Goal: Task Accomplishment & Management: Use online tool/utility

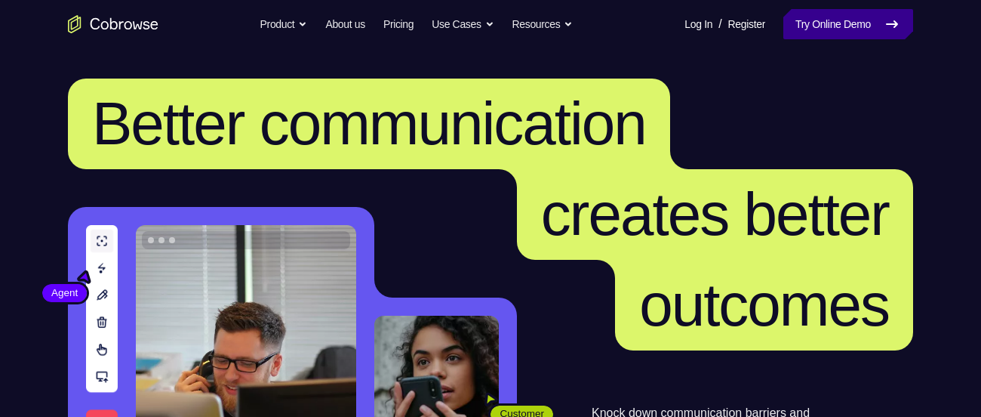
click at [798, 29] on link "Try Online Demo" at bounding box center [848, 24] width 130 height 30
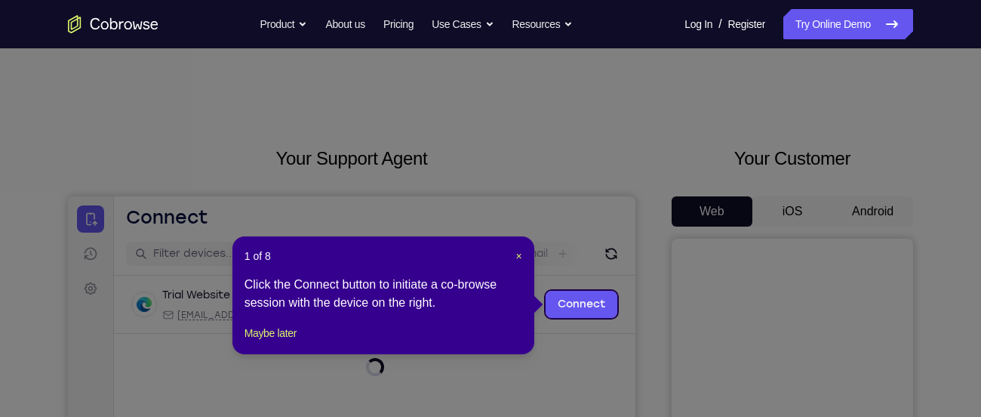
click at [885, 209] on icon at bounding box center [496, 208] width 993 height 417
click at [283, 342] on button "Maybe later" at bounding box center [271, 333] width 52 height 18
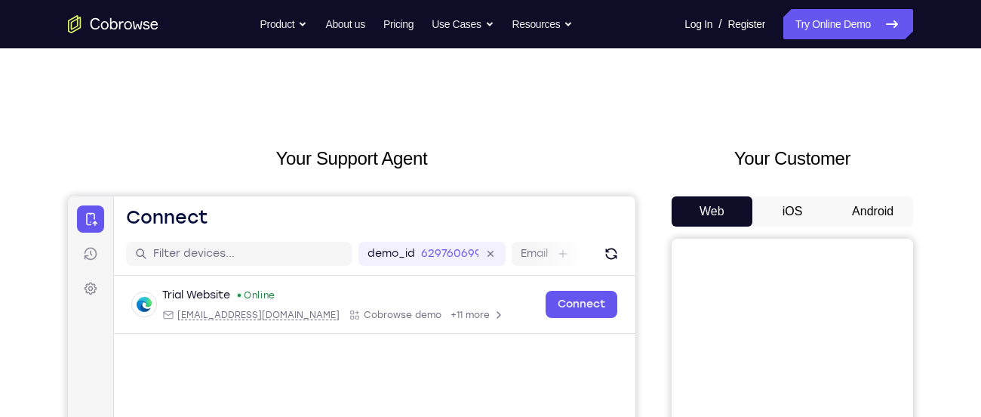
click at [868, 214] on button "Android" at bounding box center [873, 211] width 81 height 30
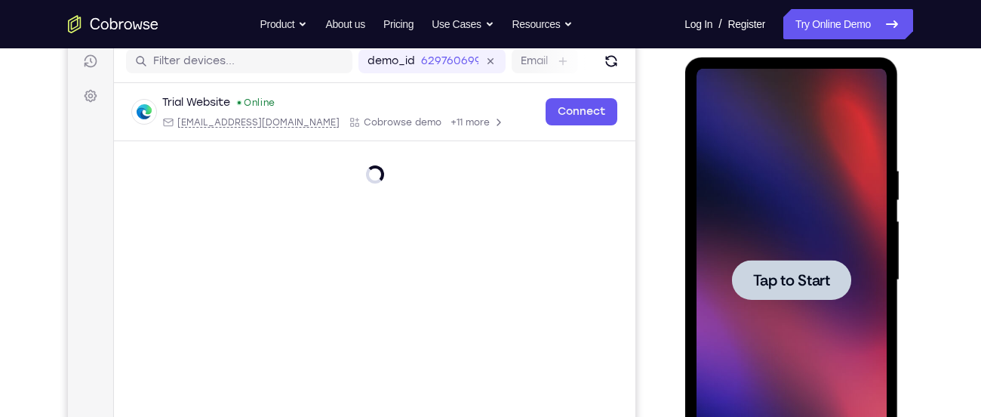
scroll to position [272, 0]
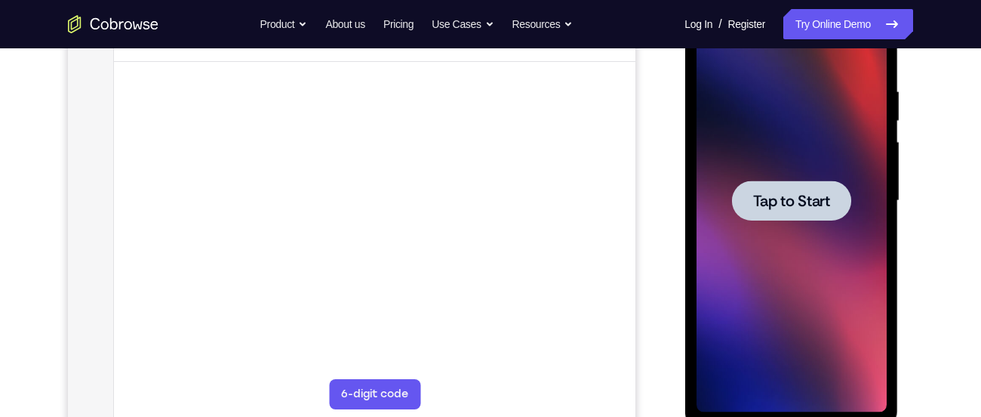
click at [783, 214] on div at bounding box center [790, 200] width 119 height 40
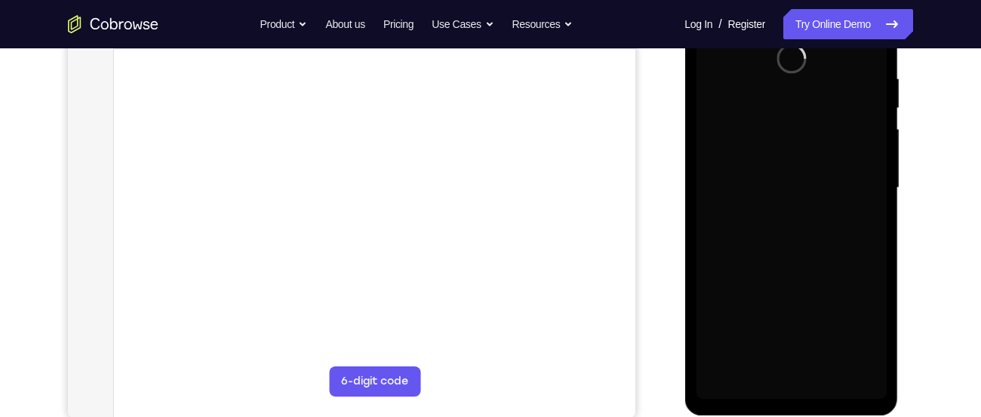
scroll to position [279, 0]
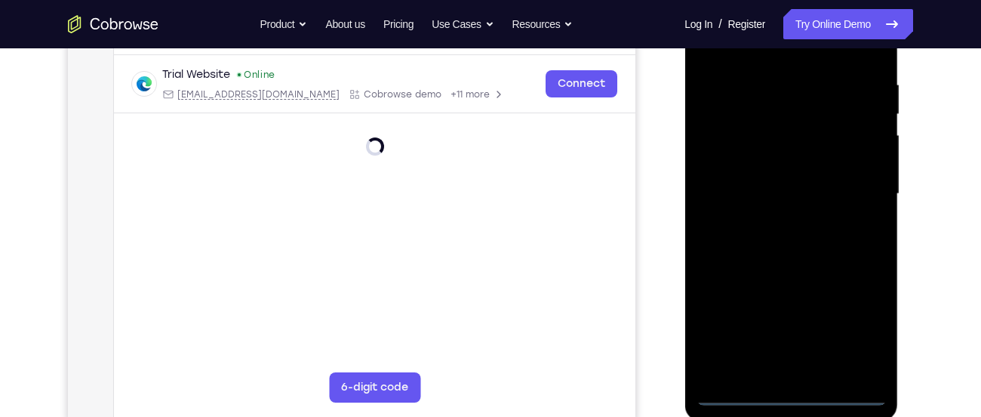
click at [792, 395] on div at bounding box center [791, 194] width 190 height 423
click at [856, 328] on div at bounding box center [791, 194] width 190 height 423
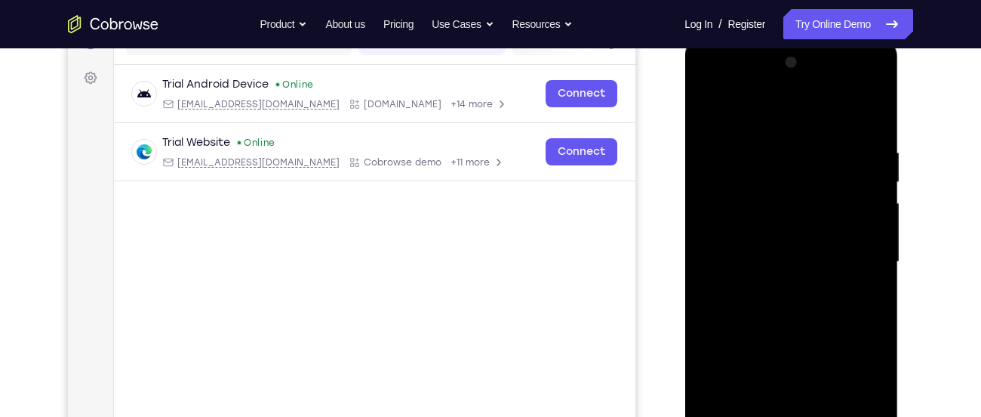
scroll to position [204, 0]
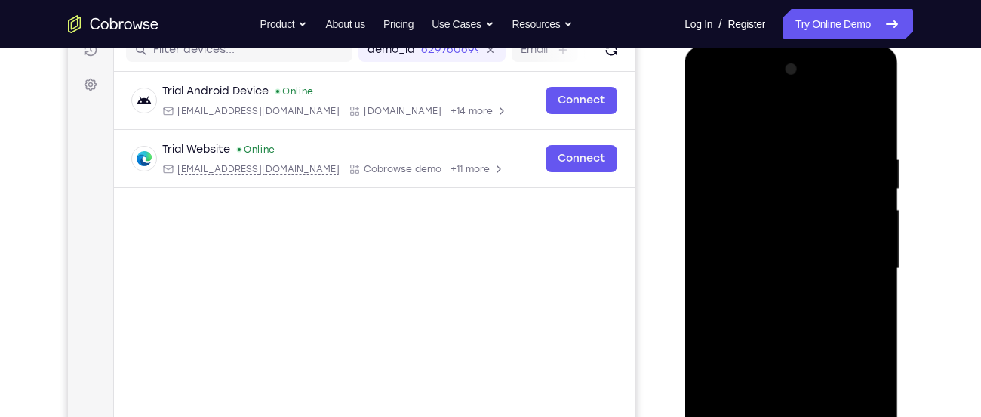
click at [799, 122] on div at bounding box center [791, 268] width 190 height 423
click at [853, 270] on div at bounding box center [791, 268] width 190 height 423
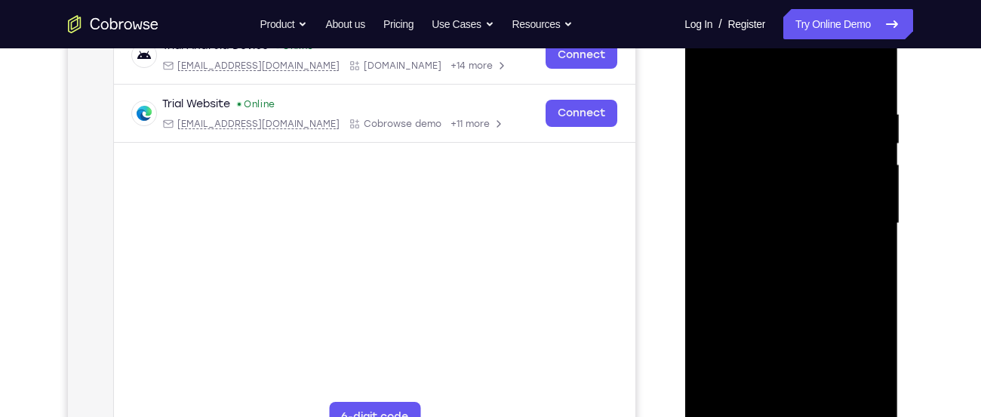
scroll to position [269, 0]
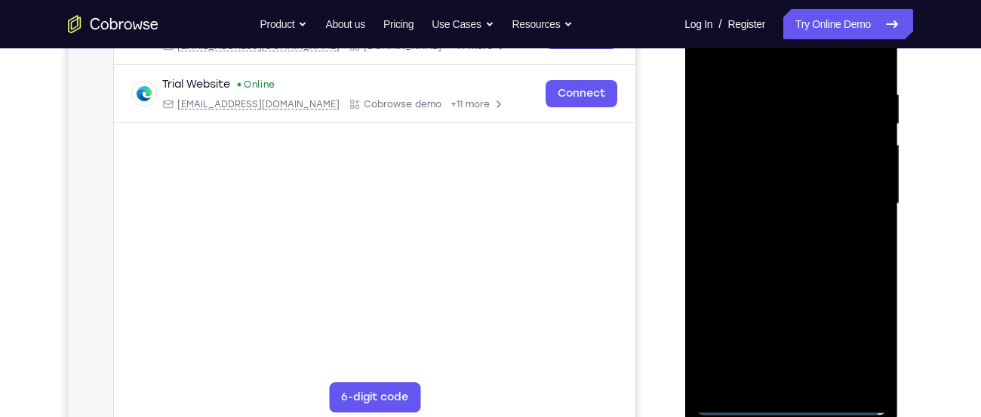
click at [779, 235] on div at bounding box center [791, 203] width 190 height 423
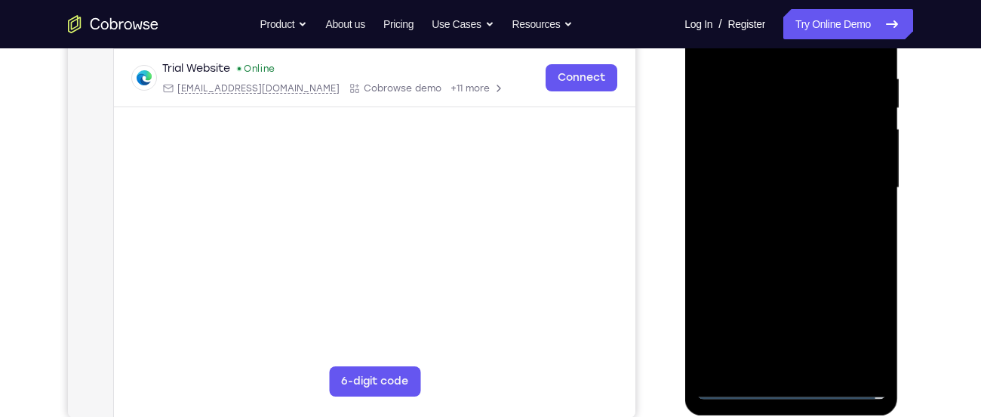
click at [844, 177] on div at bounding box center [791, 188] width 190 height 423
click at [801, 177] on div at bounding box center [791, 188] width 190 height 423
click at [818, 131] on div at bounding box center [791, 188] width 190 height 423
click at [790, 150] on div at bounding box center [791, 188] width 190 height 423
click at [861, 155] on div at bounding box center [791, 188] width 190 height 423
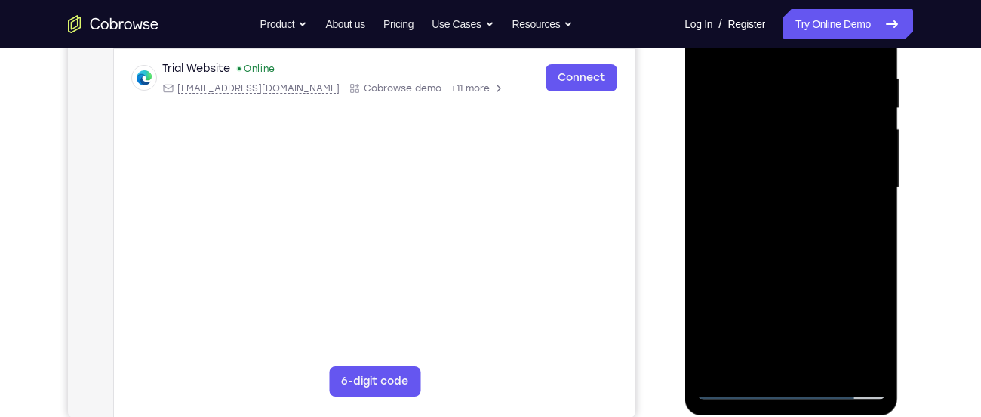
click at [783, 186] on div at bounding box center [791, 188] width 190 height 423
click at [824, 224] on div at bounding box center [791, 188] width 190 height 423
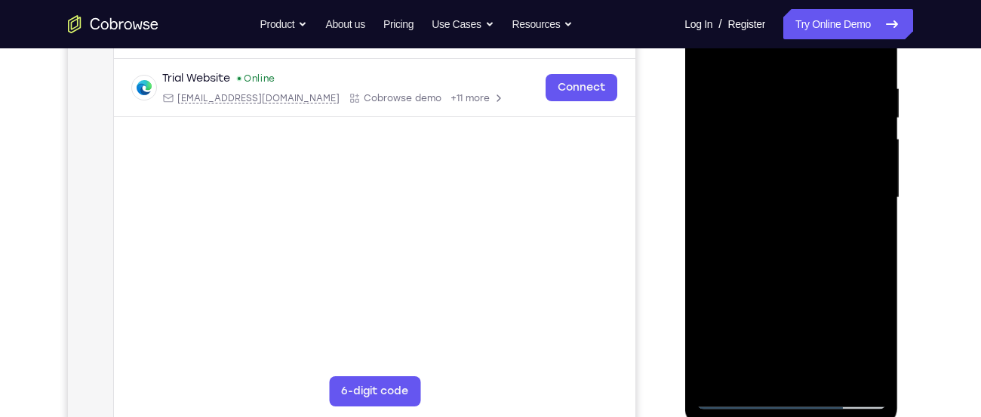
click at [873, 262] on div at bounding box center [791, 197] width 190 height 423
click at [873, 266] on div at bounding box center [791, 197] width 190 height 423
click at [876, 263] on div at bounding box center [791, 197] width 190 height 423
click at [827, 371] on div at bounding box center [791, 197] width 190 height 423
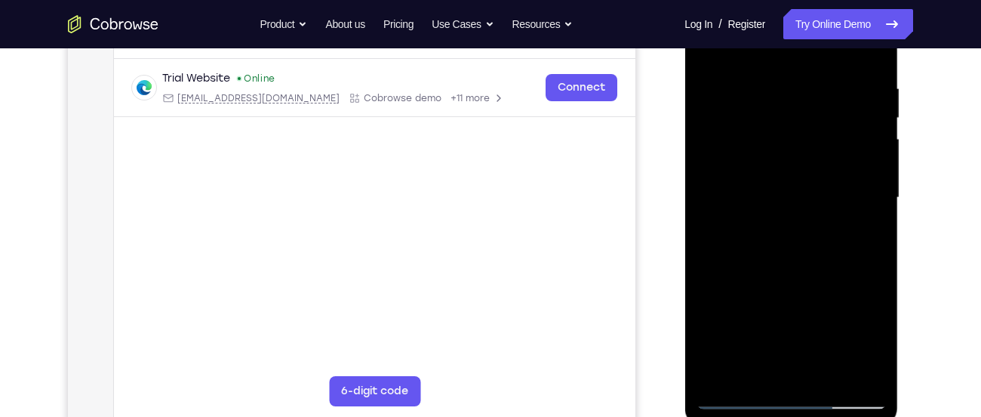
click at [811, 276] on div at bounding box center [791, 197] width 190 height 423
click at [795, 194] on div at bounding box center [791, 197] width 190 height 423
click at [759, 368] on div at bounding box center [791, 197] width 190 height 423
click at [866, 236] on div at bounding box center [791, 197] width 190 height 423
click at [710, 53] on div at bounding box center [791, 197] width 190 height 423
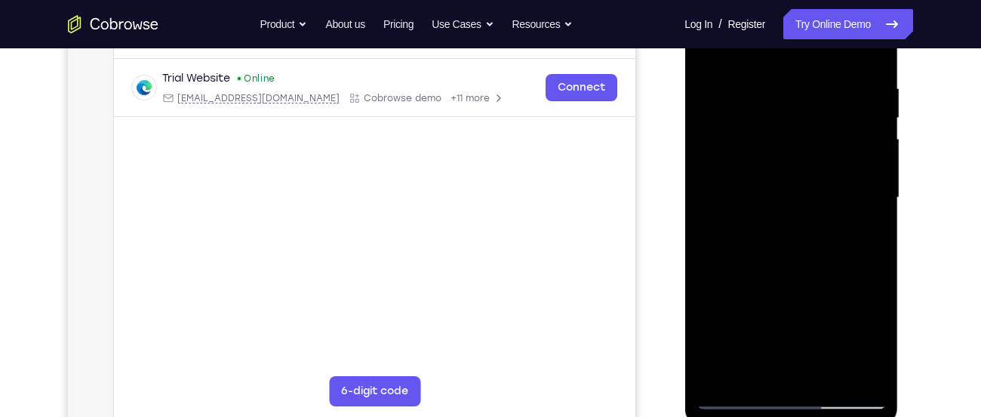
click at [709, 47] on nav "Go back Powerful, Flexible and Trustworthy. Avoid all extra friction for both A…" at bounding box center [490, 24] width 981 height 48
click at [712, 52] on div at bounding box center [791, 197] width 190 height 423
click at [774, 86] on div at bounding box center [791, 197] width 190 height 423
click at [869, 370] on div at bounding box center [791, 197] width 190 height 423
click at [873, 233] on div at bounding box center [791, 197] width 190 height 423
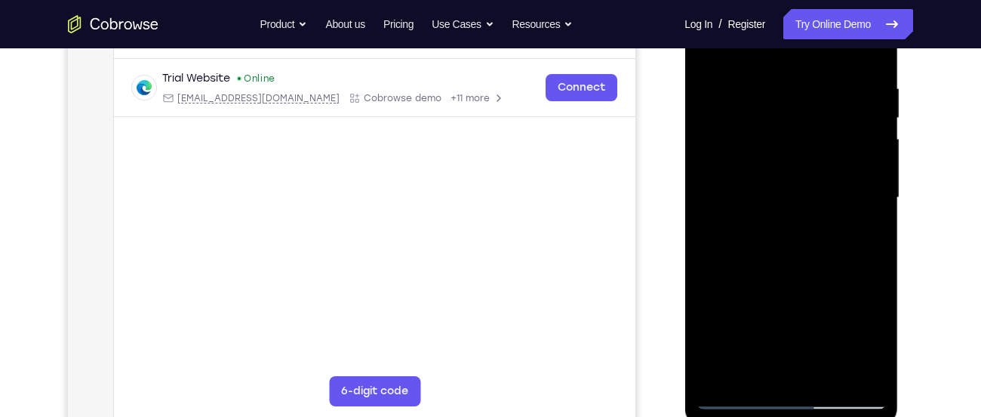
click at [860, 186] on div at bounding box center [791, 197] width 190 height 423
click at [864, 162] on div at bounding box center [791, 197] width 190 height 423
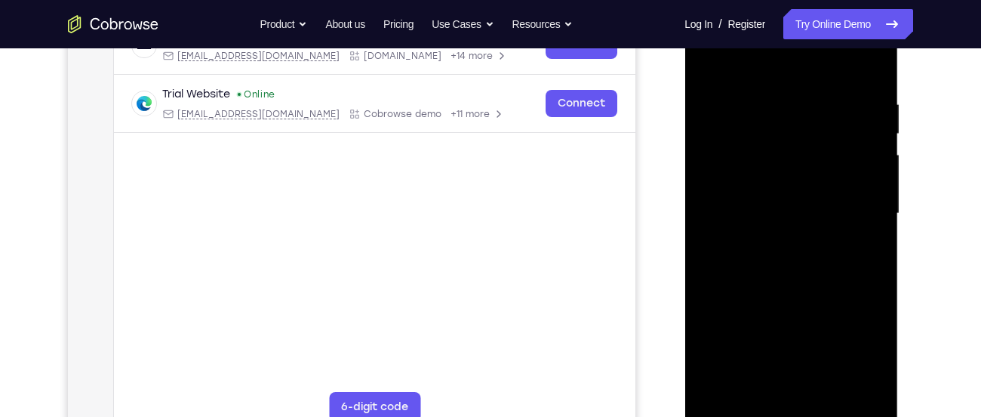
scroll to position [252, 0]
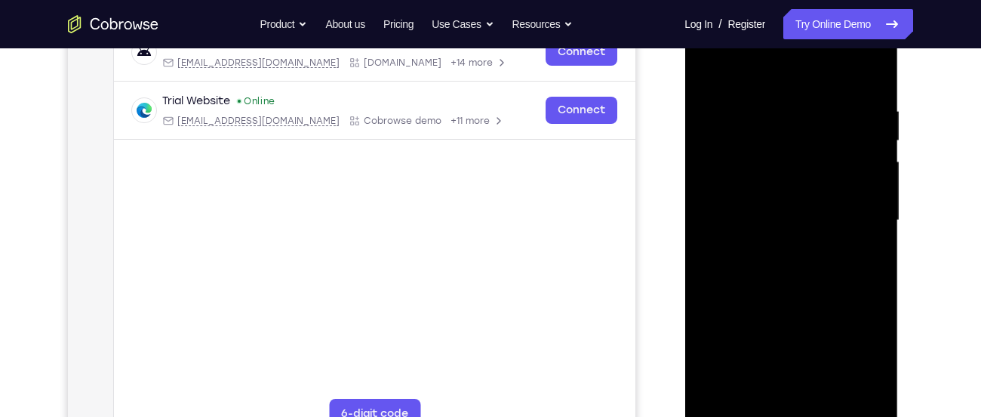
click at [848, 389] on div at bounding box center [791, 220] width 190 height 423
click at [867, 75] on div at bounding box center [791, 220] width 190 height 423
click at [827, 396] on div at bounding box center [791, 220] width 190 height 423
click at [774, 249] on div at bounding box center [791, 220] width 190 height 423
click at [737, 392] on div at bounding box center [791, 220] width 190 height 423
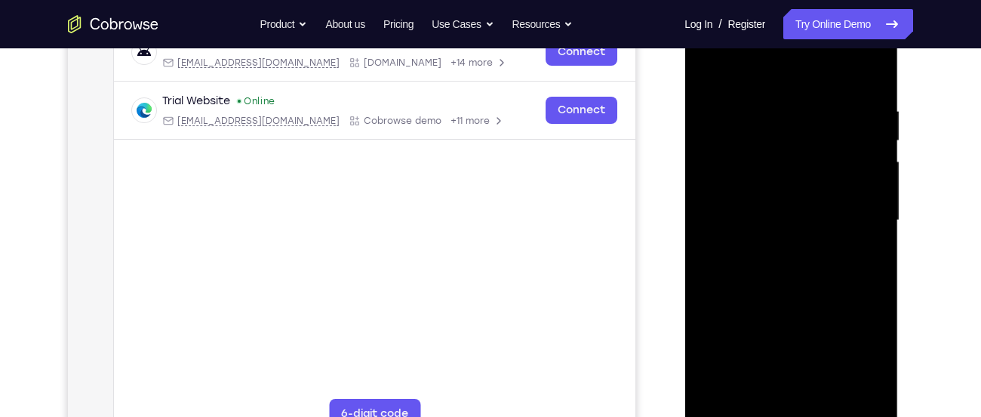
click at [861, 256] on div at bounding box center [791, 220] width 190 height 423
click at [706, 75] on div at bounding box center [791, 220] width 190 height 423
click at [709, 72] on div at bounding box center [791, 220] width 190 height 423
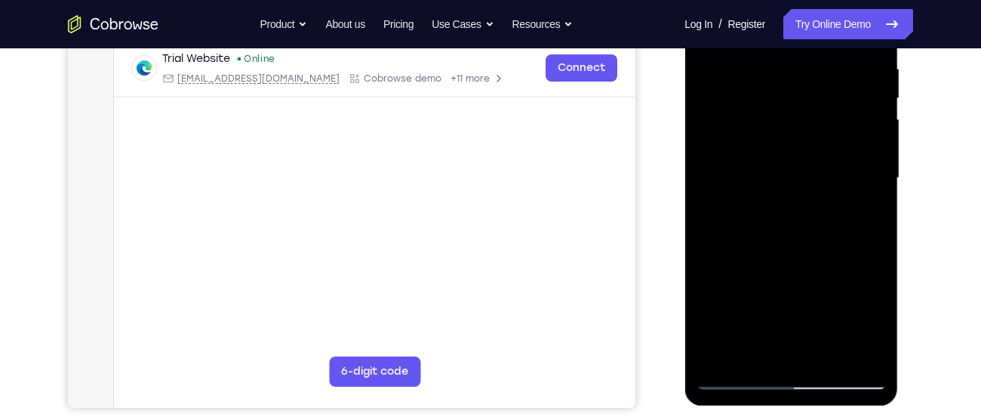
click at [719, 351] on div at bounding box center [791, 178] width 190 height 423
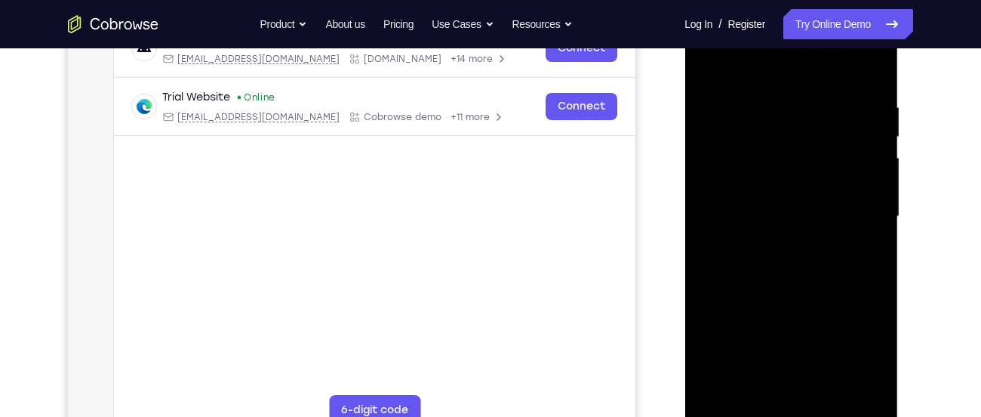
scroll to position [252, 0]
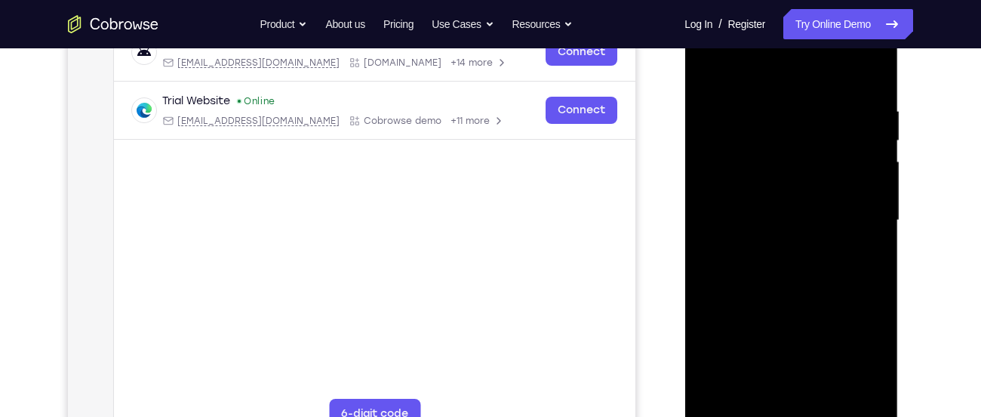
drag, startPoint x: 869, startPoint y: 109, endPoint x: 802, endPoint y: 113, distance: 67.3
click at [802, 113] on div at bounding box center [791, 220] width 190 height 423
drag, startPoint x: 882, startPoint y: 99, endPoint x: 795, endPoint y: 104, distance: 87.0
click at [795, 104] on div at bounding box center [791, 220] width 190 height 423
drag, startPoint x: 839, startPoint y: 105, endPoint x: 739, endPoint y: 115, distance: 100.1
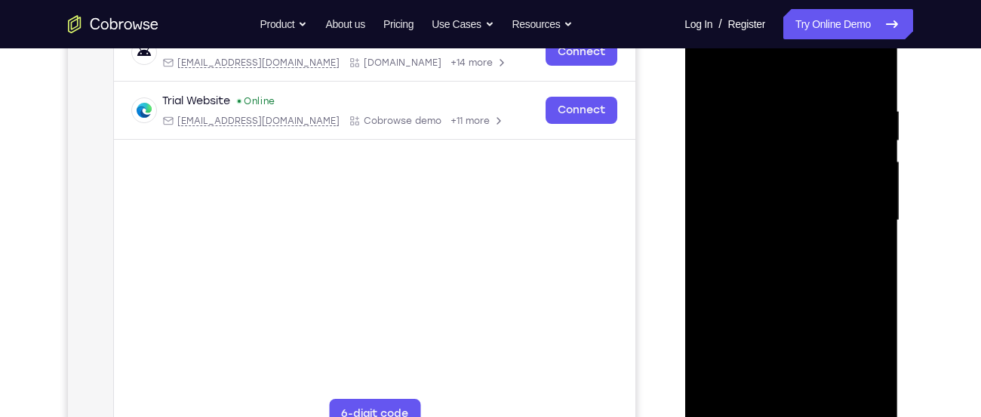
click at [739, 115] on div at bounding box center [791, 220] width 190 height 423
drag, startPoint x: 854, startPoint y: 97, endPoint x: 727, endPoint y: 103, distance: 127.7
click at [727, 103] on div at bounding box center [791, 220] width 190 height 423
drag, startPoint x: 807, startPoint y: 102, endPoint x: 725, endPoint y: 103, distance: 82.3
click at [725, 103] on div at bounding box center [791, 220] width 190 height 423
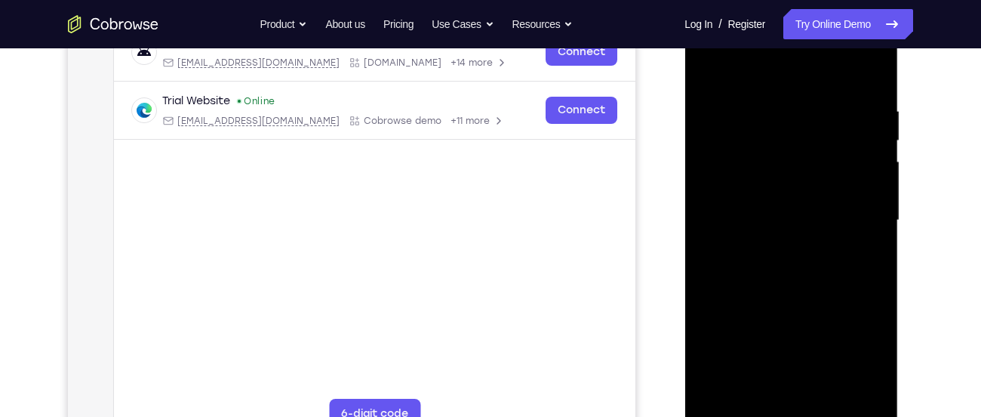
click at [790, 100] on div at bounding box center [791, 220] width 190 height 423
click at [805, 143] on div at bounding box center [791, 220] width 190 height 423
click at [723, 106] on div at bounding box center [791, 220] width 190 height 423
click at [728, 109] on div at bounding box center [791, 220] width 190 height 423
click at [712, 402] on div at bounding box center [791, 220] width 190 height 423
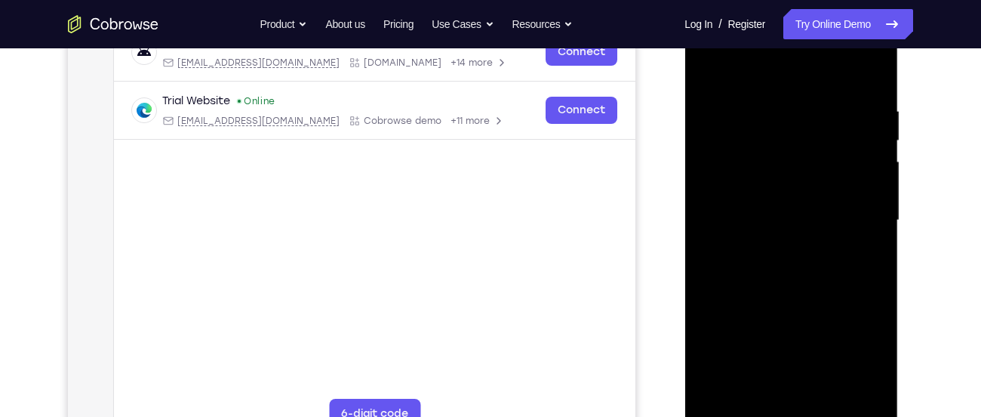
click at [754, 395] on div at bounding box center [791, 220] width 190 height 423
click at [720, 397] on div at bounding box center [791, 220] width 190 height 423
click at [787, 276] on div at bounding box center [791, 220] width 190 height 423
drag, startPoint x: 805, startPoint y: 292, endPoint x: 800, endPoint y: 199, distance: 92.9
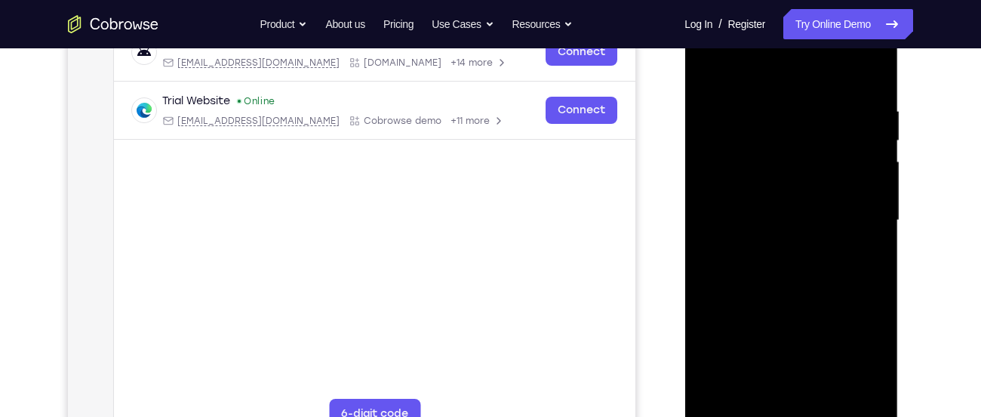
click at [800, 199] on div at bounding box center [791, 220] width 190 height 423
click at [878, 183] on div at bounding box center [791, 220] width 190 height 423
click at [707, 186] on div at bounding box center [791, 220] width 190 height 423
drag, startPoint x: 778, startPoint y: 129, endPoint x: 801, endPoint y: 209, distance: 83.1
click at [801, 209] on div at bounding box center [791, 220] width 190 height 423
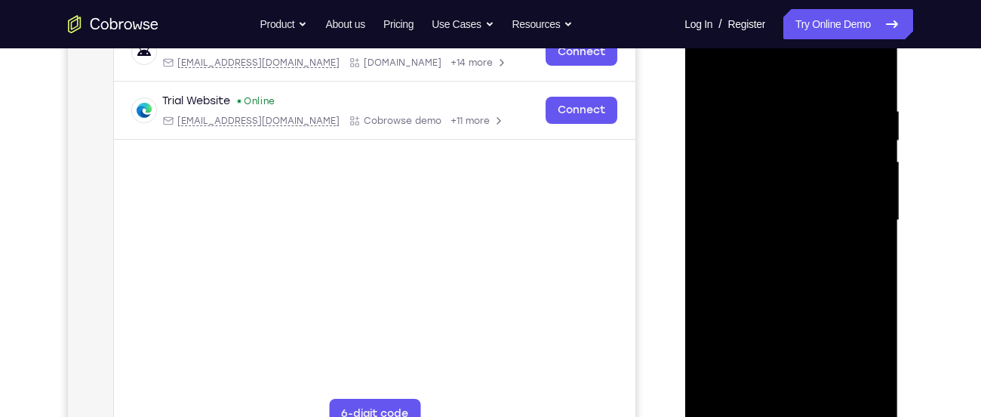
click at [755, 397] on div at bounding box center [791, 220] width 190 height 423
click at [840, 66] on div at bounding box center [791, 220] width 190 height 423
drag, startPoint x: 793, startPoint y: 88, endPoint x: 786, endPoint y: 198, distance: 109.7
click at [786, 198] on div at bounding box center [791, 220] width 190 height 423
click at [780, 65] on div at bounding box center [791, 220] width 190 height 423
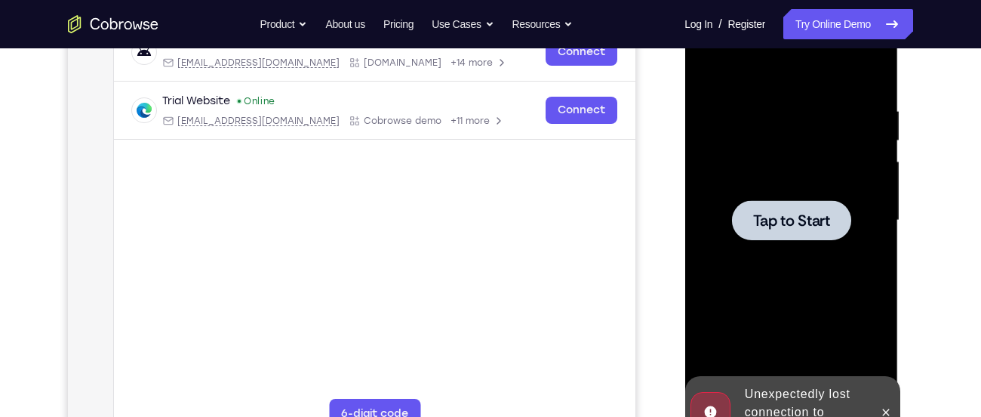
click at [773, 171] on div at bounding box center [791, 220] width 190 height 423
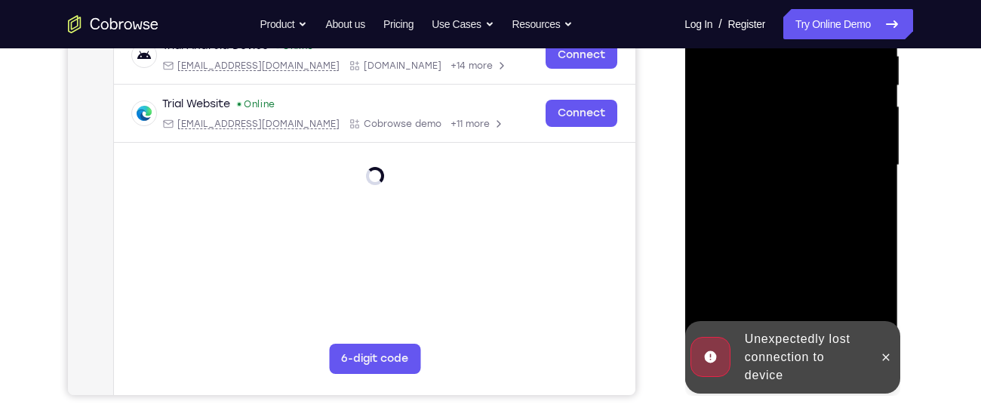
scroll to position [310, 0]
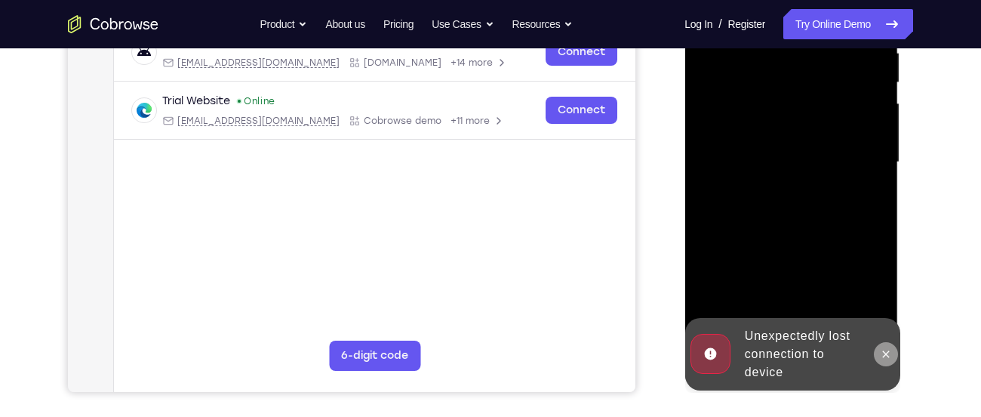
click at [891, 345] on button at bounding box center [885, 354] width 24 height 24
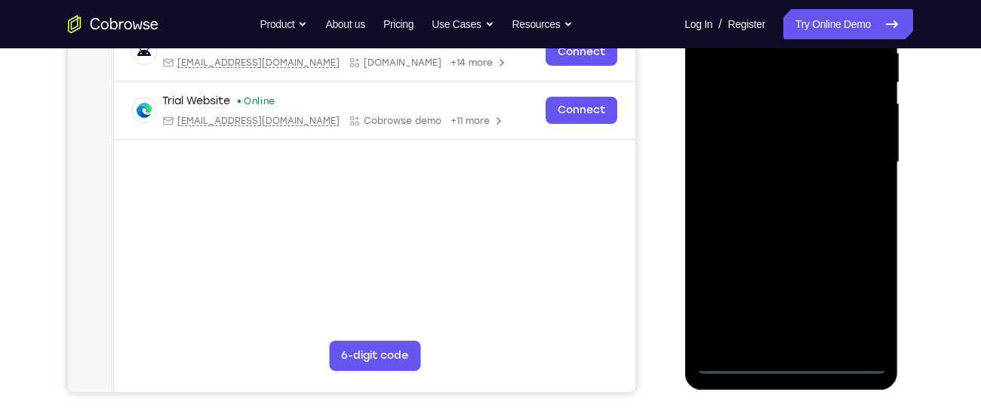
click at [794, 355] on div at bounding box center [791, 162] width 190 height 423
click at [789, 365] on div at bounding box center [791, 162] width 190 height 423
click at [850, 314] on div at bounding box center [791, 162] width 190 height 423
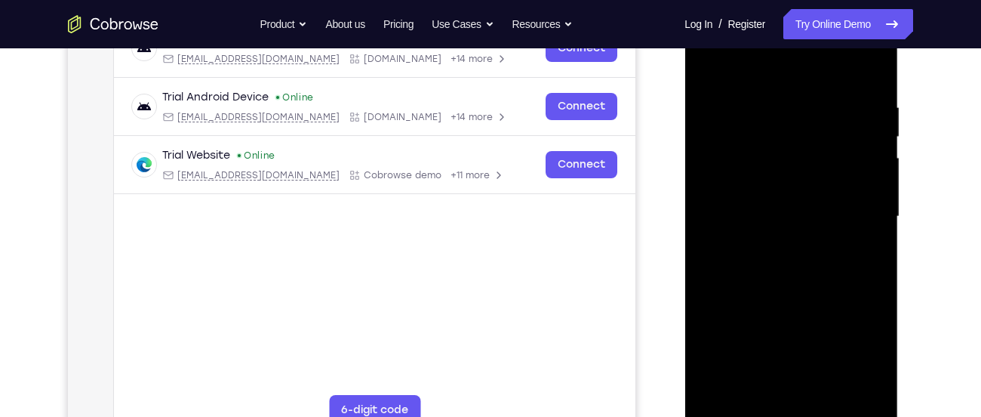
scroll to position [262, 0]
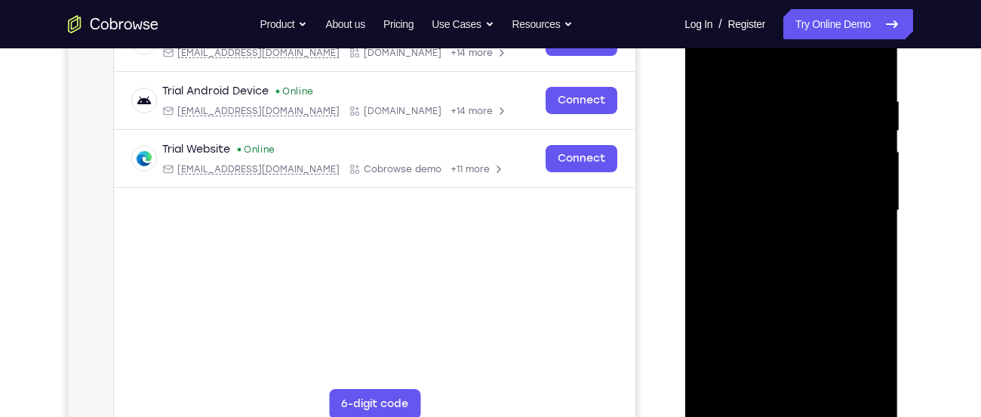
click at [762, 71] on div at bounding box center [791, 210] width 190 height 423
click at [851, 202] on div at bounding box center [791, 210] width 190 height 423
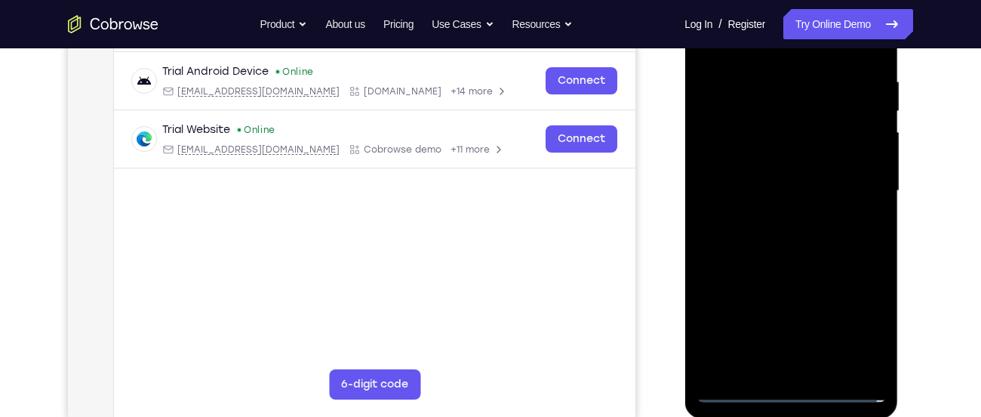
click at [778, 218] on div at bounding box center [791, 191] width 190 height 423
click at [833, 174] on div at bounding box center [791, 191] width 190 height 423
click at [837, 156] on div at bounding box center [791, 191] width 190 height 423
click at [813, 191] on div at bounding box center [791, 191] width 190 height 423
click at [861, 210] on div at bounding box center [791, 191] width 190 height 423
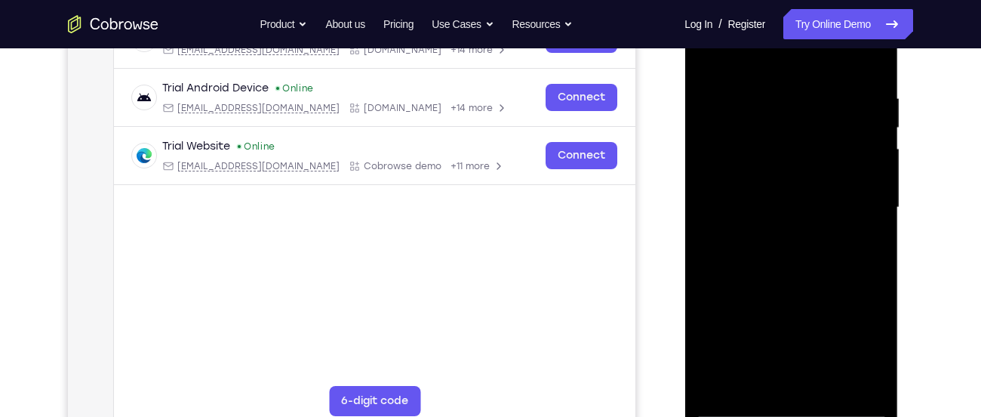
scroll to position [269, 0]
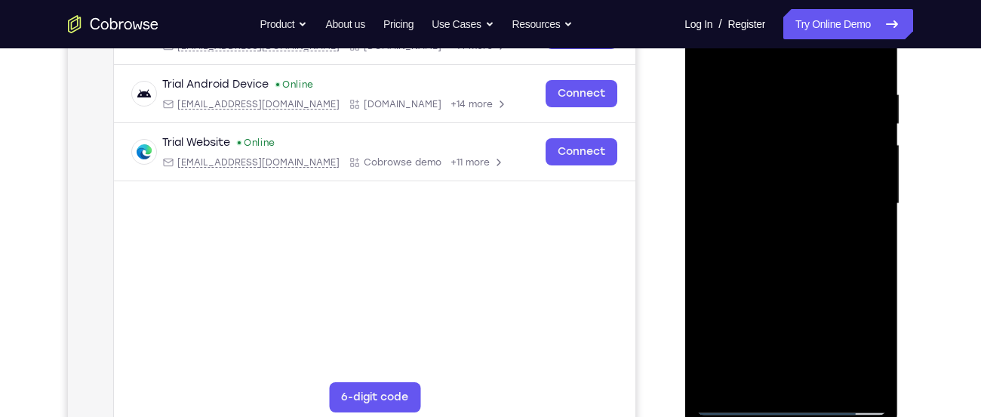
click at [848, 243] on div at bounding box center [791, 203] width 190 height 423
drag, startPoint x: 794, startPoint y: 241, endPoint x: 787, endPoint y: 199, distance: 42.1
click at [787, 199] on div at bounding box center [791, 203] width 190 height 423
click at [873, 232] on div at bounding box center [791, 203] width 190 height 423
click at [752, 377] on div at bounding box center [791, 203] width 190 height 423
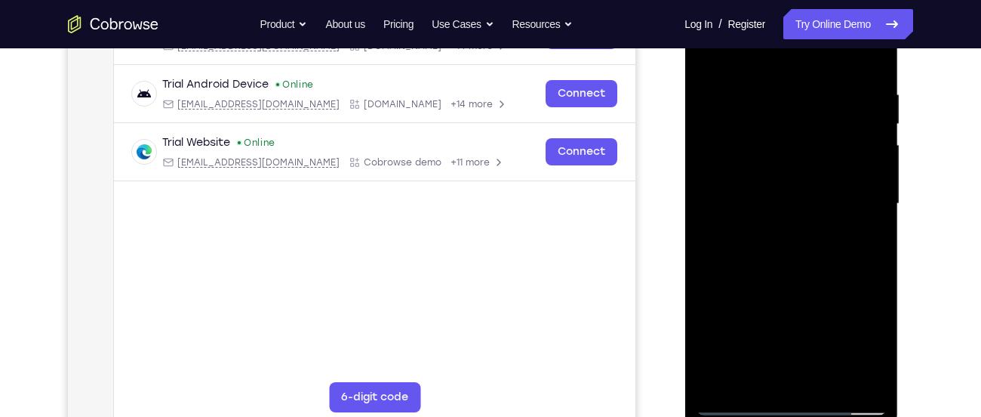
click at [860, 60] on div at bounding box center [791, 203] width 190 height 423
click at [820, 55] on div at bounding box center [791, 203] width 190 height 423
drag, startPoint x: 796, startPoint y: 91, endPoint x: 799, endPoint y: 157, distance: 66.5
click at [799, 157] on div at bounding box center [791, 203] width 190 height 423
click at [860, 249] on div at bounding box center [791, 203] width 190 height 423
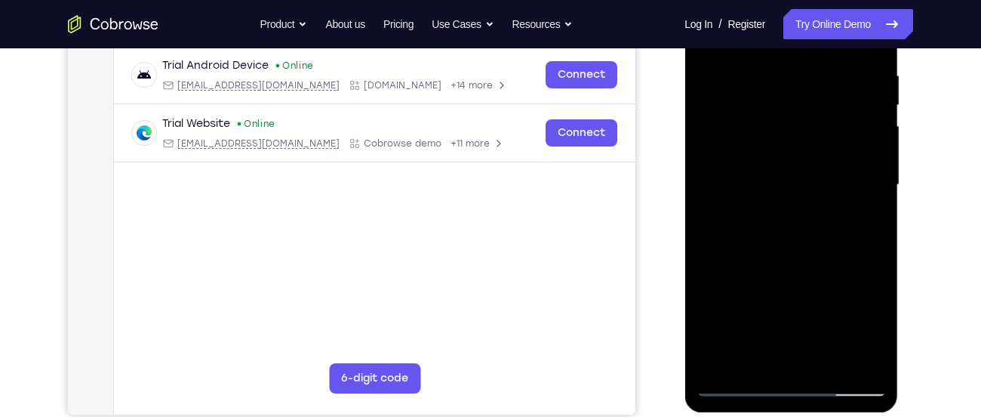
scroll to position [282, 0]
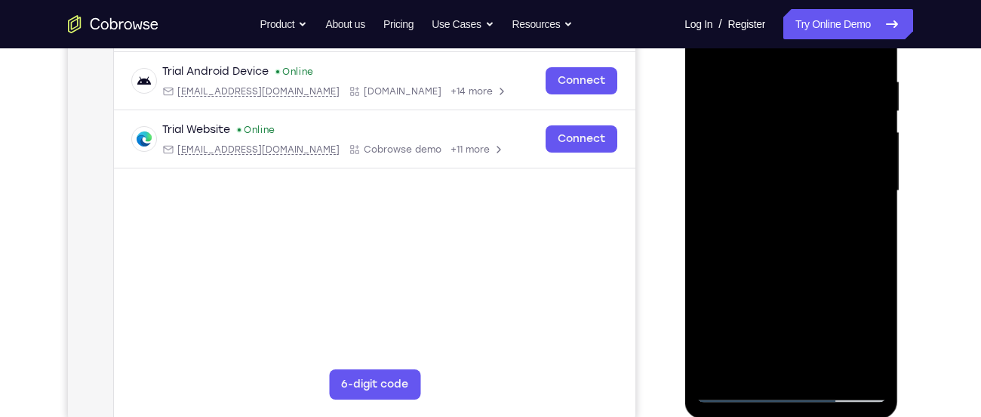
click at [765, 233] on div at bounding box center [791, 191] width 190 height 423
drag, startPoint x: 785, startPoint y: 294, endPoint x: 784, endPoint y: 134, distance: 160.8
click at [784, 134] on div at bounding box center [791, 191] width 190 height 423
click at [876, 182] on div at bounding box center [791, 191] width 190 height 423
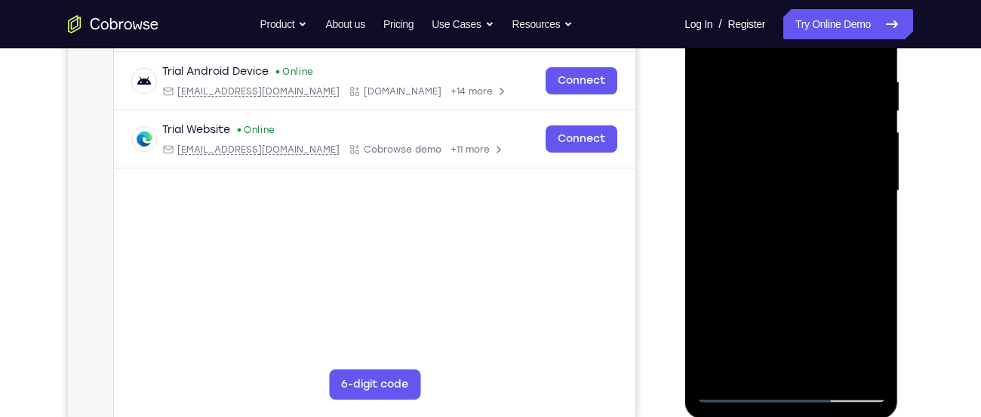
click at [876, 182] on div at bounding box center [791, 191] width 190 height 423
click at [706, 186] on div at bounding box center [791, 191] width 190 height 423
click at [823, 364] on div at bounding box center [791, 191] width 190 height 423
click at [836, 275] on div at bounding box center [791, 191] width 190 height 423
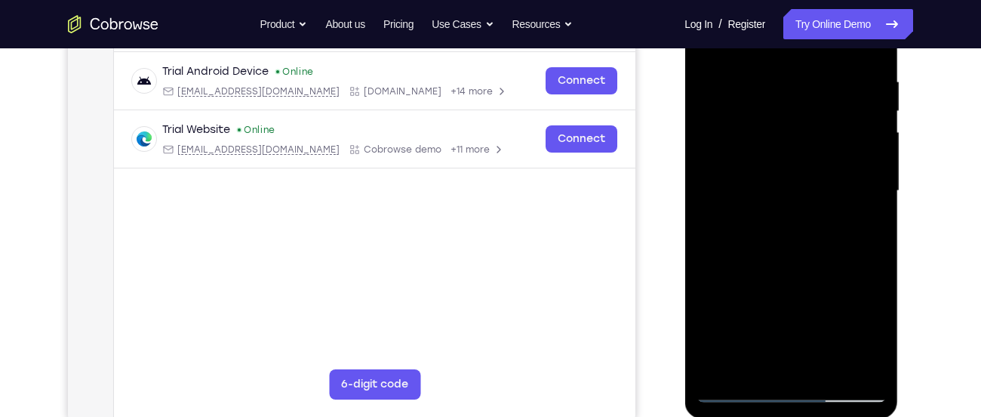
click at [793, 189] on div at bounding box center [791, 191] width 190 height 423
click at [762, 362] on div at bounding box center [791, 191] width 190 height 423
click at [709, 253] on div at bounding box center [791, 191] width 190 height 423
click at [759, 360] on div at bounding box center [791, 191] width 190 height 423
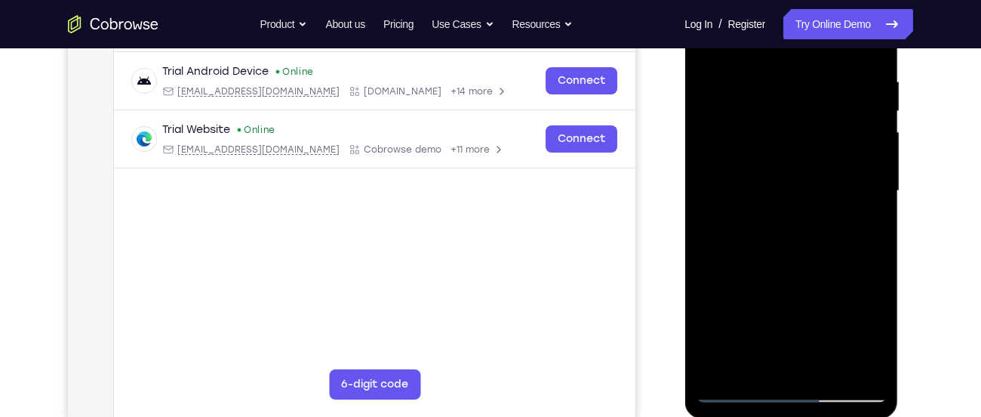
click at [751, 320] on div at bounding box center [791, 191] width 190 height 423
click at [818, 277] on div at bounding box center [791, 191] width 190 height 423
click at [865, 214] on div at bounding box center [791, 191] width 190 height 423
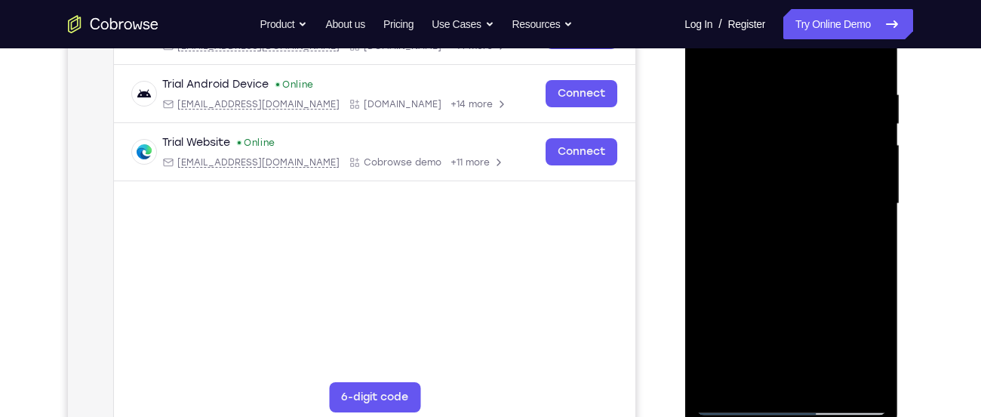
scroll to position [256, 0]
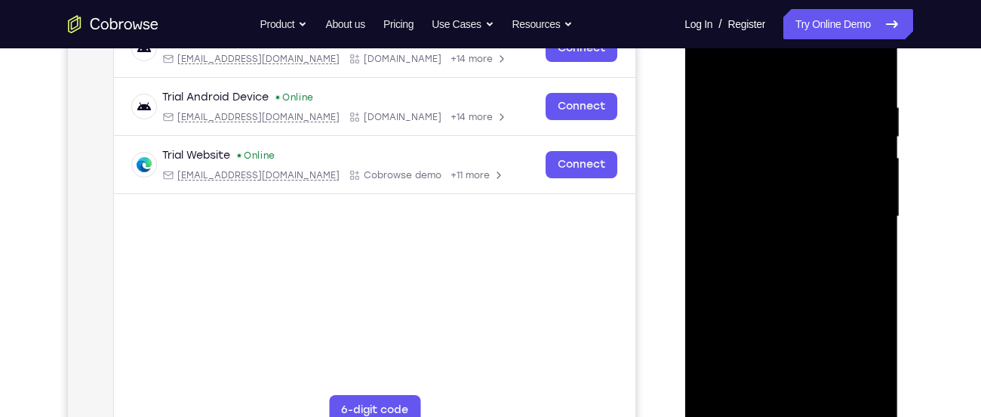
click at [708, 67] on div at bounding box center [791, 216] width 190 height 423
click at [760, 211] on div at bounding box center [791, 216] width 190 height 423
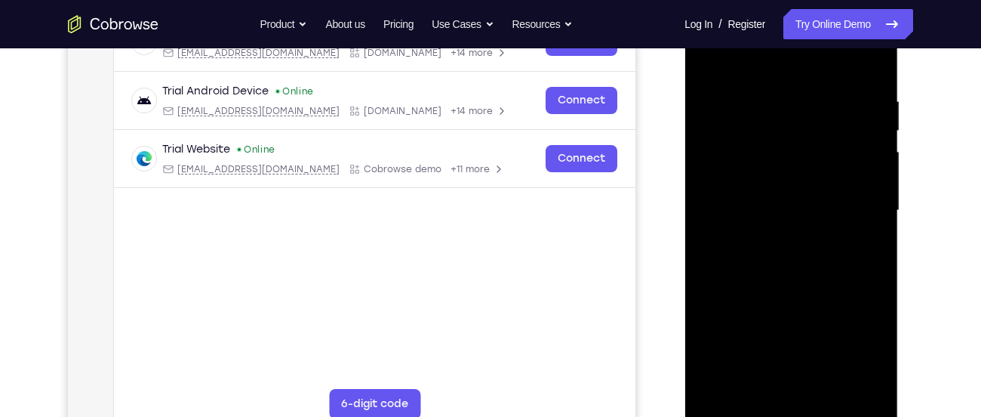
click at [771, 385] on div at bounding box center [791, 210] width 190 height 423
click at [869, 244] on div at bounding box center [791, 210] width 190 height 423
click at [709, 65] on div at bounding box center [791, 210] width 190 height 423
click at [836, 389] on div at bounding box center [791, 210] width 190 height 423
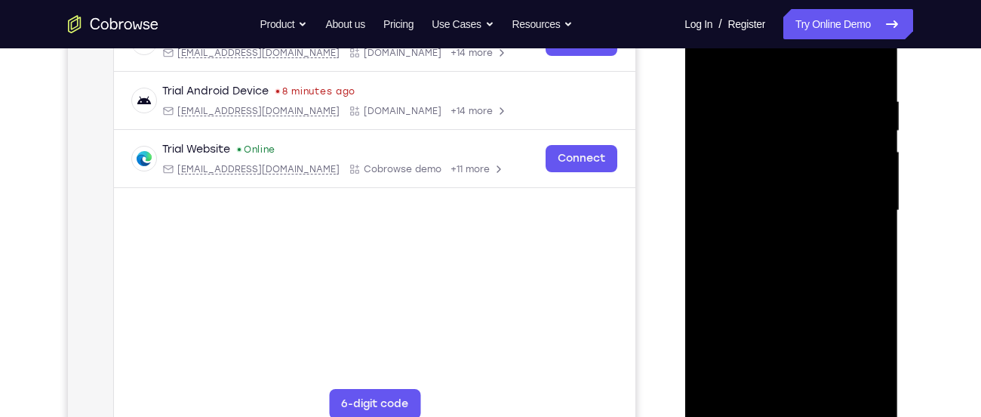
click at [797, 205] on div at bounding box center [791, 210] width 190 height 423
click at [786, 380] on div at bounding box center [791, 210] width 190 height 423
click at [754, 381] on div at bounding box center [791, 210] width 190 height 423
click at [716, 391] on div at bounding box center [791, 210] width 190 height 423
click at [874, 248] on div at bounding box center [791, 210] width 190 height 423
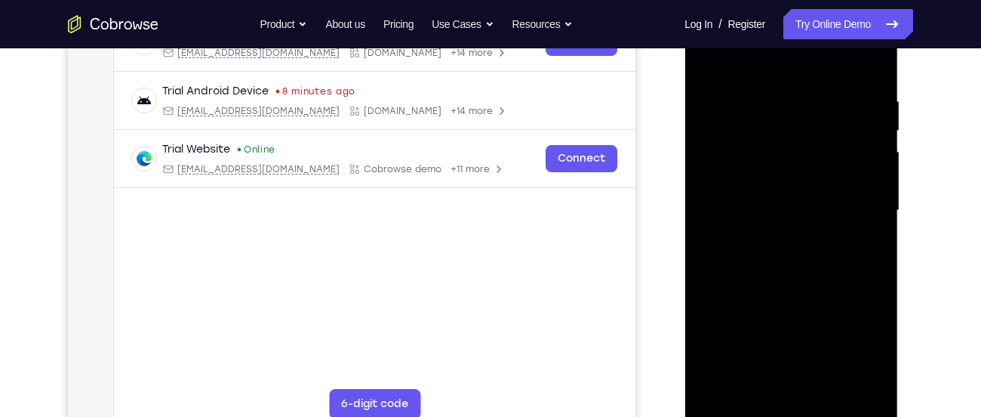
click at [874, 248] on div at bounding box center [791, 210] width 190 height 423
click at [860, 246] on div at bounding box center [791, 210] width 190 height 423
click at [814, 168] on div at bounding box center [791, 210] width 190 height 423
click at [765, 379] on div at bounding box center [791, 210] width 190 height 423
click at [863, 243] on div at bounding box center [791, 210] width 190 height 423
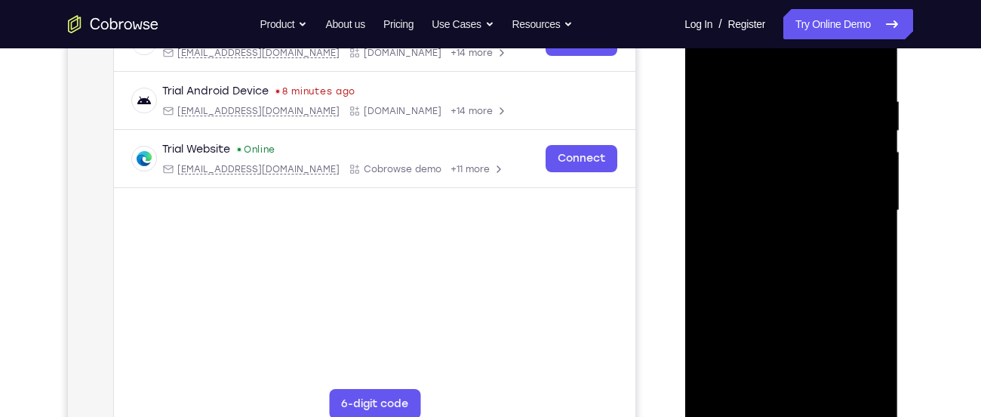
click at [706, 58] on div at bounding box center [791, 210] width 190 height 423
click at [798, 240] on div at bounding box center [791, 210] width 190 height 423
click at [754, 389] on div at bounding box center [791, 210] width 190 height 423
click at [869, 355] on div at bounding box center [791, 210] width 190 height 423
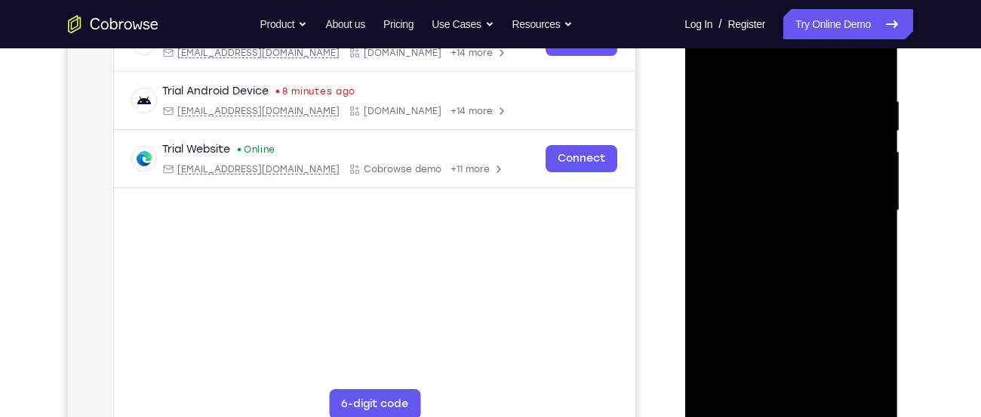
click at [869, 355] on div at bounding box center [791, 210] width 190 height 423
click at [871, 249] on div at bounding box center [791, 210] width 190 height 423
